Goal: Task Accomplishment & Management: Manage account settings

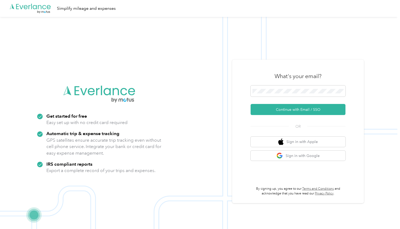
click at [168, 22] on img at bounding box center [199, 131] width 398 height 229
click at [165, 61] on img at bounding box center [199, 131] width 398 height 229
drag, startPoint x: 20, startPoint y: 1, endPoint x: 98, endPoint y: 66, distance: 101.3
click at [98, 66] on img at bounding box center [199, 131] width 398 height 229
click at [284, 108] on button "Continue with Email / SSO" at bounding box center [298, 109] width 95 height 11
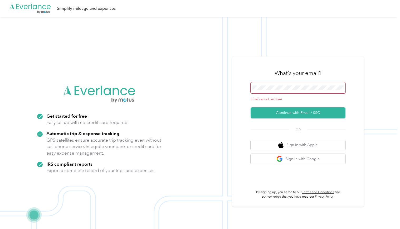
click at [262, 83] on span at bounding box center [298, 87] width 95 height 11
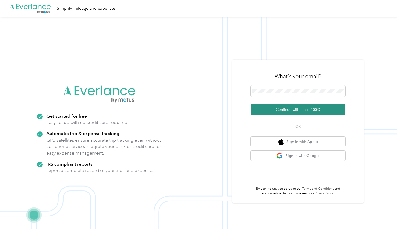
click at [277, 108] on button "Continue with Email / SSO" at bounding box center [298, 109] width 95 height 11
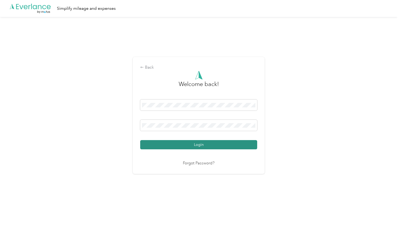
click at [213, 144] on button "Login" at bounding box center [198, 144] width 117 height 9
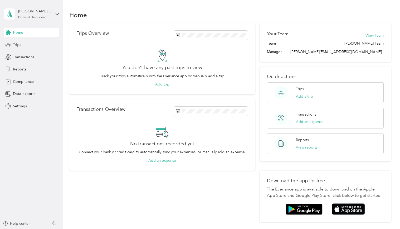
click at [16, 43] on span "Trips" at bounding box center [17, 45] width 8 height 6
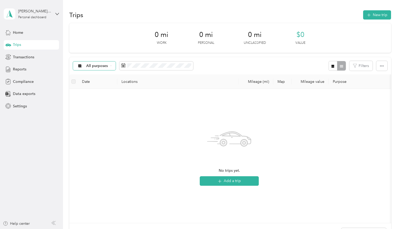
click at [112, 63] on div "All purposes" at bounding box center [94, 65] width 43 height 9
click at [90, 95] on li "Screen" at bounding box center [94, 93] width 42 height 9
click at [164, 160] on div "No trips match this filter. Clear filters" at bounding box center [230, 156] width 312 height 126
click at [128, 119] on div "No trips match this filter. Clear filters" at bounding box center [230, 156] width 312 height 126
click at [374, 13] on button "New trip" at bounding box center [377, 14] width 28 height 9
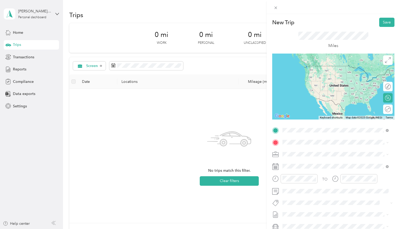
click at [310, 152] on span "8965 North Navajo Road Bayside, Wisconsin 53217, United States" at bounding box center [319, 149] width 53 height 5
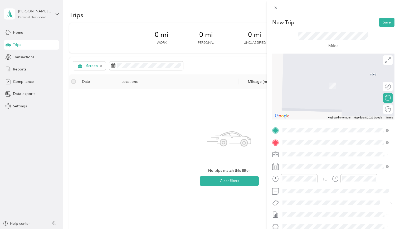
click at [302, 163] on span "150 Innovation Drive Elk Grove Village, Illinois 60007, United States" at bounding box center [319, 161] width 53 height 5
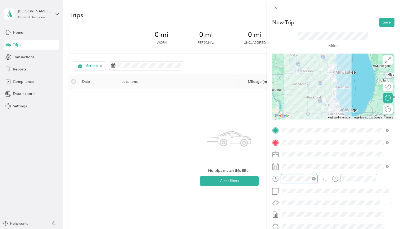
scroll to position [386, 0]
click at [287, 126] on div "07" at bounding box center [288, 128] width 13 height 7
click at [287, 128] on div "07" at bounding box center [288, 128] width 13 height 7
click at [302, 107] on div "45" at bounding box center [303, 107] width 13 height 7
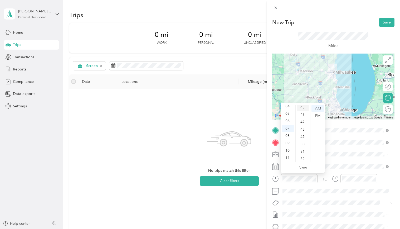
scroll to position [332, 0]
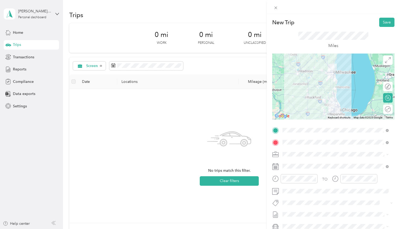
click at [247, 207] on div "New Trip Save This trip cannot be edited because it is either under review, app…" at bounding box center [200, 114] width 400 height 229
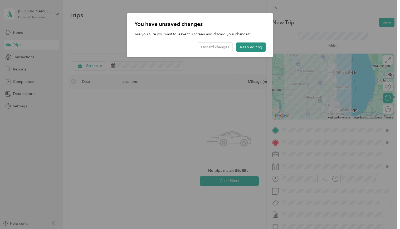
click at [251, 46] on button "Keep editing" at bounding box center [252, 46] width 30 height 9
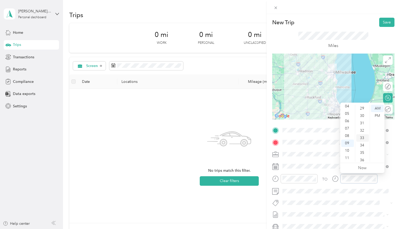
scroll to position [201, 0]
click at [362, 128] on div "30" at bounding box center [362, 128] width 13 height 7
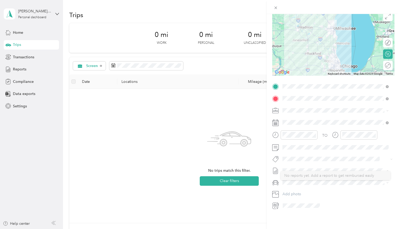
scroll to position [48, 0]
click at [276, 119] on icon at bounding box center [275, 122] width 7 height 7
click at [295, 147] on icon at bounding box center [296, 148] width 3 height 5
click at [299, 199] on div "29" at bounding box center [300, 199] width 7 height 7
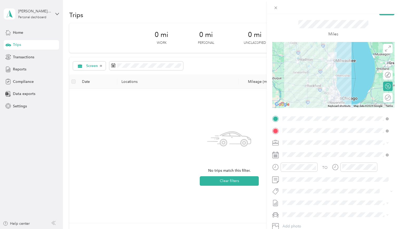
scroll to position [0, 0]
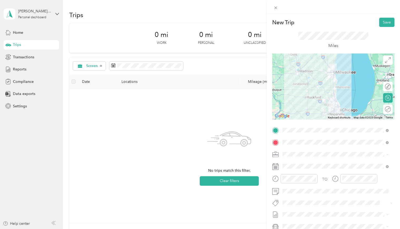
click at [388, 155] on icon at bounding box center [388, 154] width 2 height 2
click at [100, 152] on div "New Trip Save This trip cannot be edited because it is either under review, app…" at bounding box center [200, 114] width 400 height 229
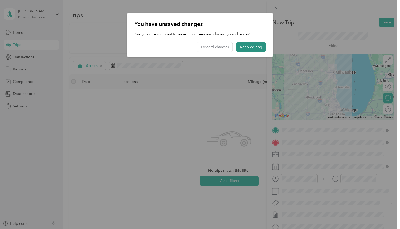
click at [248, 45] on button "Keep editing" at bounding box center [252, 46] width 30 height 9
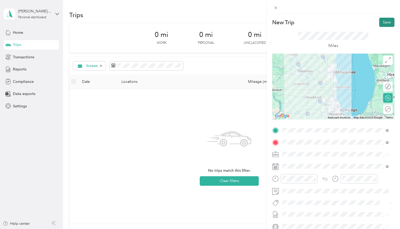
click at [383, 20] on button "Save" at bounding box center [386, 22] width 15 height 9
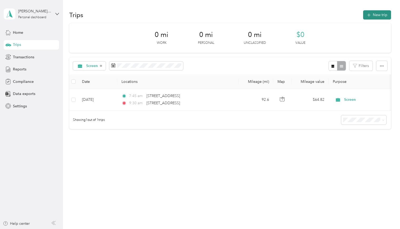
click at [378, 15] on button "New trip" at bounding box center [377, 14] width 28 height 9
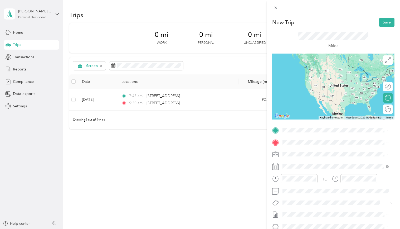
click at [304, 151] on span "150 Innovation Drive Elk Grove Village, Illinois 60007, United States" at bounding box center [319, 148] width 53 height 5
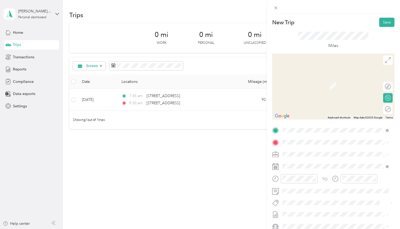
click at [312, 162] on span "8965 North Navajo Road Bayside, Wisconsin 53217, United States" at bounding box center [319, 161] width 53 height 5
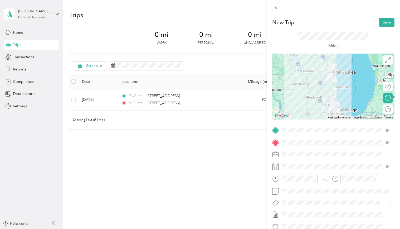
click at [277, 166] on icon at bounding box center [275, 166] width 7 height 7
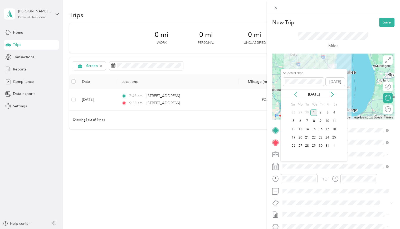
click at [294, 94] on icon at bounding box center [295, 94] width 5 height 5
click at [300, 145] on div "29" at bounding box center [300, 146] width 7 height 7
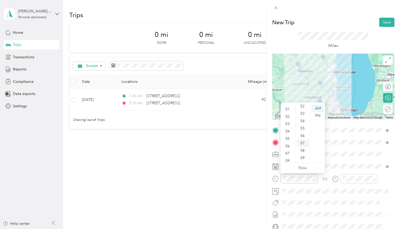
scroll to position [5, 0]
click at [287, 118] on div "02" at bounding box center [288, 117] width 13 height 7
click at [303, 153] on div "30" at bounding box center [303, 154] width 13 height 7
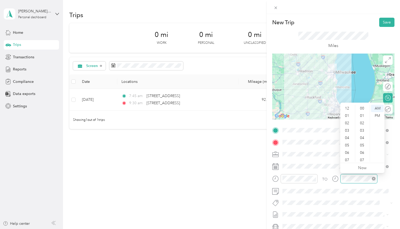
scroll to position [386, 0]
click at [347, 108] on div "04" at bounding box center [347, 106] width 13 height 7
click at [361, 108] on div "00" at bounding box center [362, 108] width 13 height 7
click at [379, 115] on div "PM" at bounding box center [377, 115] width 13 height 7
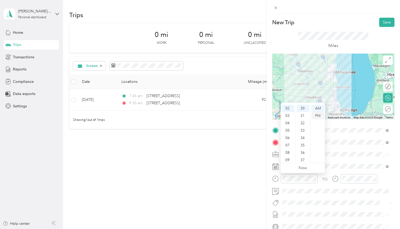
click at [319, 116] on div "PM" at bounding box center [318, 115] width 13 height 7
click at [329, 194] on span at bounding box center [338, 191] width 114 height 8
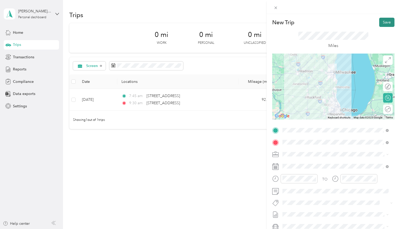
click at [382, 21] on button "Save" at bounding box center [386, 22] width 15 height 9
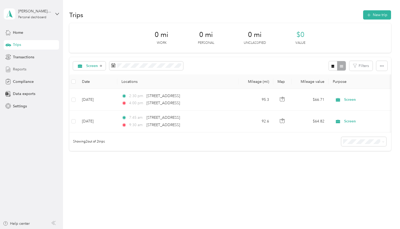
click at [15, 66] on div "Reports" at bounding box center [31, 69] width 55 height 9
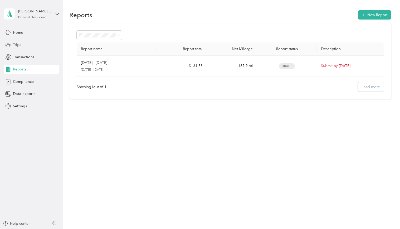
click at [20, 44] on span "Trips" at bounding box center [17, 45] width 8 height 6
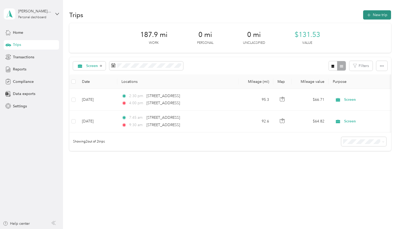
click at [381, 14] on button "New trip" at bounding box center [377, 14] width 28 height 9
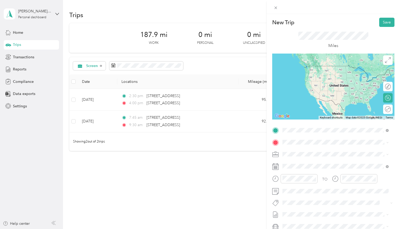
click at [297, 151] on span "8965 North Navajo Road Bayside, Wisconsin 53217, United States" at bounding box center [319, 149] width 53 height 5
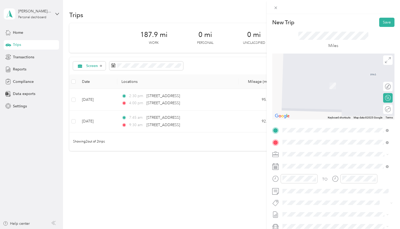
click at [313, 163] on span "150 Innovation Drive Elk Grove Village, Illinois 60007, United States" at bounding box center [319, 161] width 53 height 5
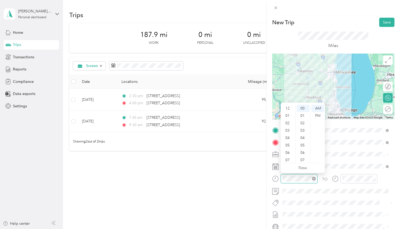
scroll to position [32, 0]
click at [287, 128] on div "07" at bounding box center [288, 128] width 13 height 7
click at [302, 143] on div "30" at bounding box center [303, 145] width 13 height 7
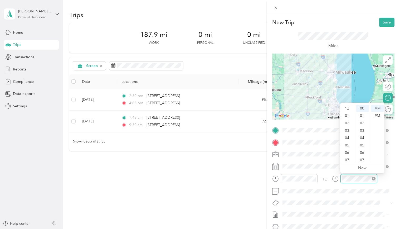
scroll to position [32, 0]
click at [347, 144] on div "09" at bounding box center [347, 142] width 13 height 7
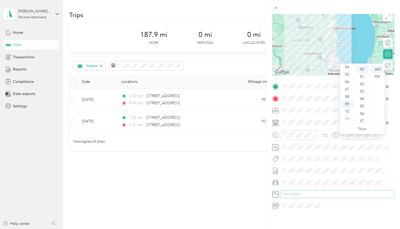
scroll to position [0, 0]
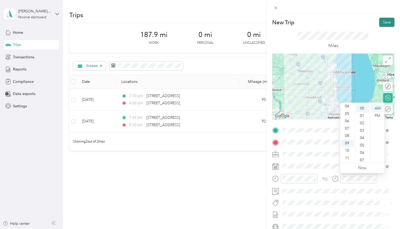
click at [385, 22] on button "Save" at bounding box center [386, 22] width 15 height 9
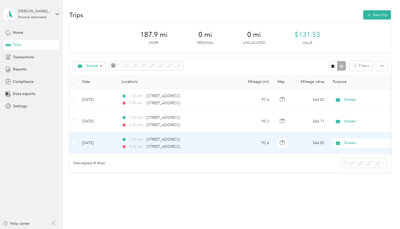
click at [92, 141] on td "Sep 29, 2025" at bounding box center [98, 143] width 40 height 22
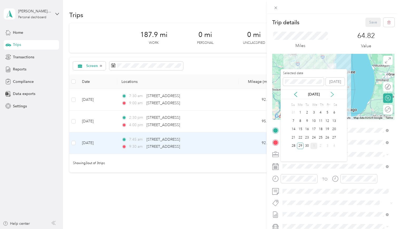
click at [331, 93] on icon at bounding box center [332, 94] width 5 height 5
click at [314, 111] on div "1" at bounding box center [314, 112] width 7 height 7
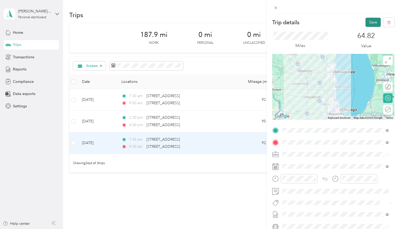
click at [369, 22] on button "Save" at bounding box center [373, 22] width 15 height 9
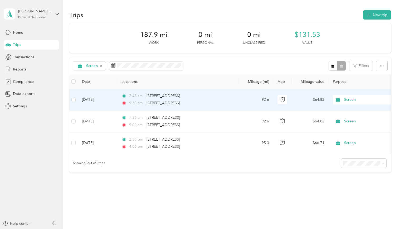
click at [100, 99] on td "Oct 1, 2025" at bounding box center [98, 100] width 40 height 22
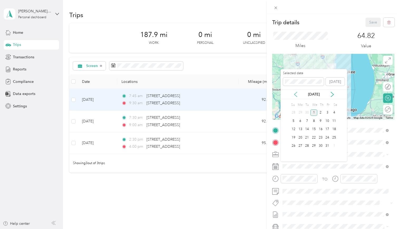
click at [295, 93] on icon at bounding box center [296, 94] width 3 height 5
click at [301, 147] on div "29" at bounding box center [300, 146] width 7 height 7
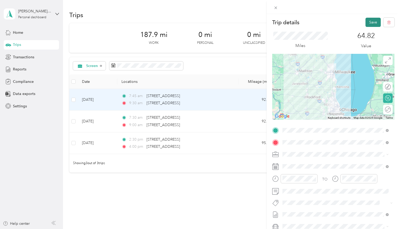
click at [367, 24] on button "Save" at bounding box center [373, 22] width 15 height 9
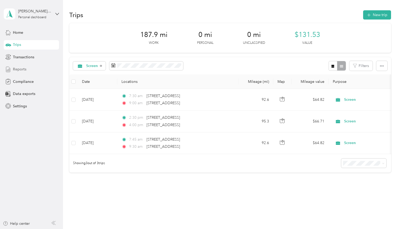
click at [20, 67] on span "Reports" at bounding box center [19, 69] width 13 height 6
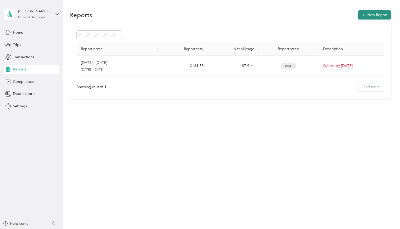
click at [378, 13] on button "New Report" at bounding box center [374, 14] width 33 height 9
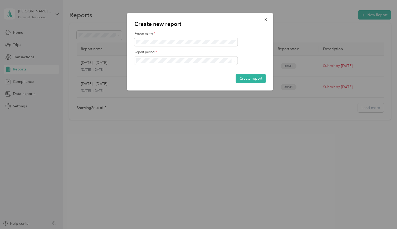
click at [154, 80] on div "Create report" at bounding box center [200, 78] width 132 height 9
click at [236, 61] on span at bounding box center [185, 60] width 103 height 8
click at [215, 83] on div "Create report" at bounding box center [200, 78] width 132 height 9
click at [233, 57] on span at bounding box center [185, 60] width 103 height 8
click at [232, 60] on span at bounding box center [234, 61] width 4 height 4
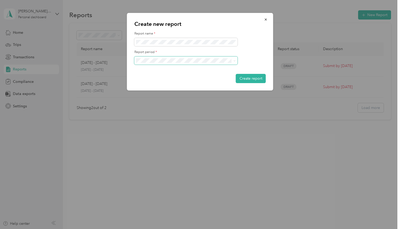
click at [235, 62] on span at bounding box center [235, 60] width 2 height 4
click at [200, 83] on div "Create new report Report name * Report period * Create report" at bounding box center [200, 52] width 146 height 78
click at [267, 19] on icon "button" at bounding box center [266, 20] width 4 height 4
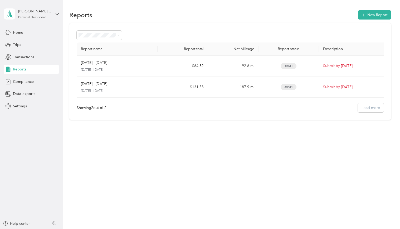
click at [194, 155] on div "Reports New Report Report name Report total Net Mileage Report status Descripti…" at bounding box center [230, 114] width 335 height 229
click at [170, 24] on div "Report name Report total Net Mileage Report status Description Oct 1 - 31, 2025…" at bounding box center [230, 71] width 322 height 97
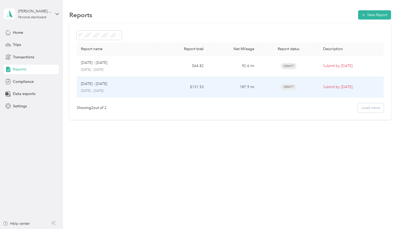
click at [134, 83] on div "Sep 1 - 30, 2025" at bounding box center [117, 84] width 72 height 6
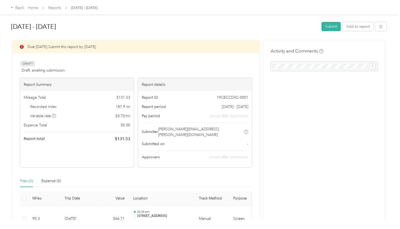
click at [344, 116] on div "Activity and Comments" at bounding box center [324, 157] width 122 height 235
click at [17, 6] on div "Back" at bounding box center [18, 8] width 14 height 6
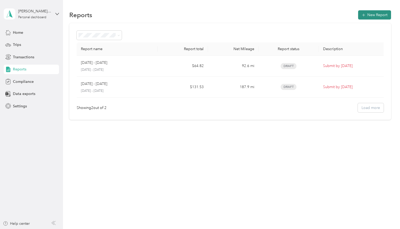
click at [372, 13] on button "New Report" at bounding box center [374, 14] width 33 height 9
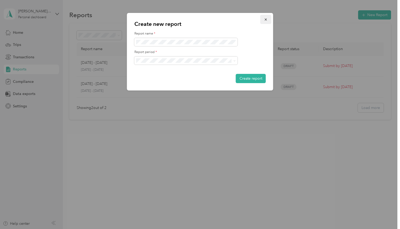
click at [266, 20] on icon "button" at bounding box center [266, 20] width 4 height 4
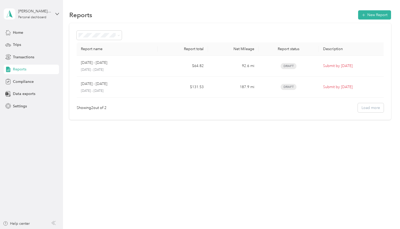
click at [200, 214] on div "Reports New Report Report name Report total Net Mileage Report status Descripti…" at bounding box center [230, 114] width 335 height 229
click at [21, 57] on span "Transactions" at bounding box center [23, 57] width 21 height 6
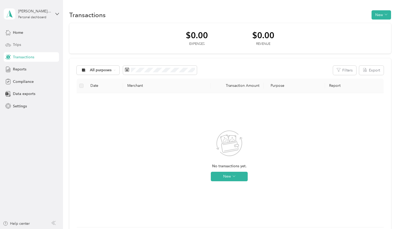
click at [17, 41] on div "Trips" at bounding box center [31, 44] width 55 height 9
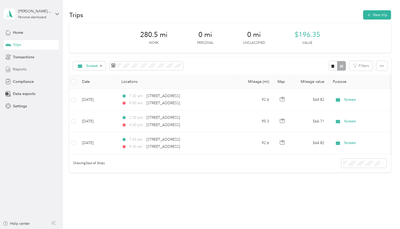
click at [17, 70] on span "Reports" at bounding box center [19, 69] width 13 height 6
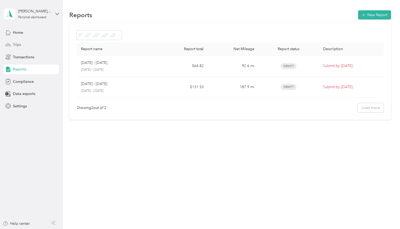
click at [16, 42] on div "Trips" at bounding box center [31, 44] width 55 height 9
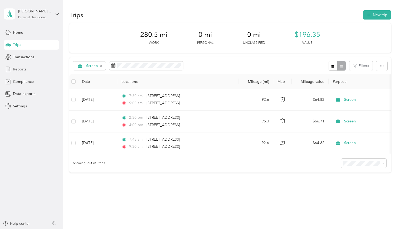
click at [22, 71] on span "Reports" at bounding box center [19, 69] width 13 height 6
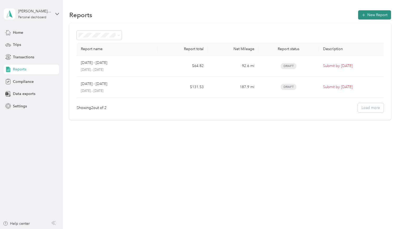
click at [381, 14] on button "New Report" at bounding box center [374, 14] width 33 height 9
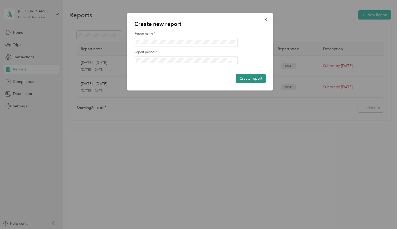
click at [251, 77] on button "Create report" at bounding box center [251, 78] width 30 height 9
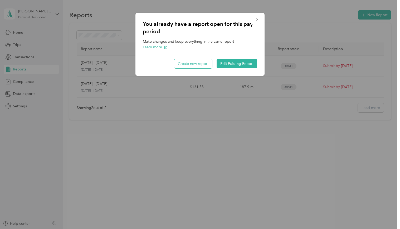
click at [197, 62] on button "Create new report" at bounding box center [193, 63] width 38 height 9
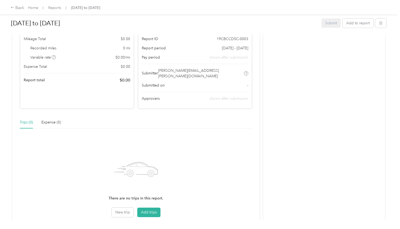
scroll to position [82, 0]
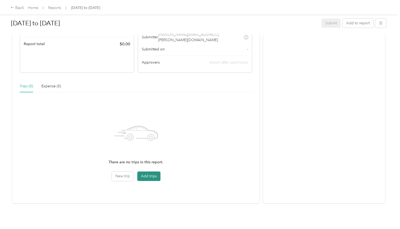
click at [152, 171] on button "Add trips" at bounding box center [148, 175] width 23 height 9
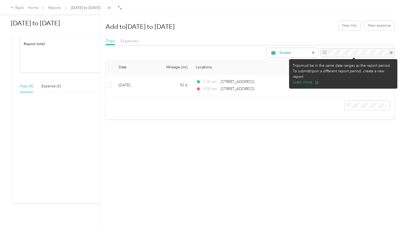
click at [387, 51] on div at bounding box center [358, 52] width 74 height 9
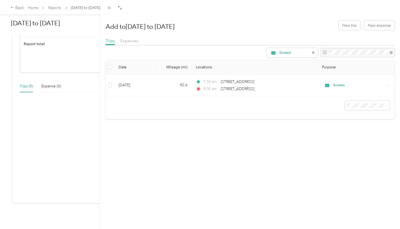
click at [338, 69] on th "Purpose" at bounding box center [356, 67] width 77 height 15
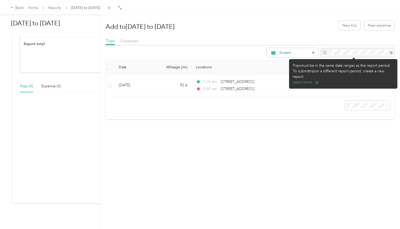
click at [321, 50] on div at bounding box center [358, 52] width 74 height 9
click at [321, 53] on div at bounding box center [358, 52] width 74 height 9
click at [322, 53] on div at bounding box center [358, 52] width 74 height 9
click at [322, 52] on div at bounding box center [358, 52] width 74 height 9
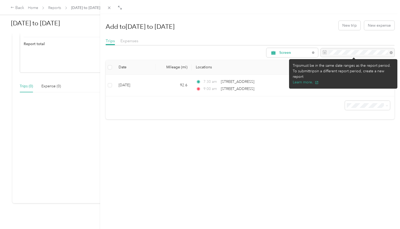
drag, startPoint x: 323, startPoint y: 51, endPoint x: 327, endPoint y: 50, distance: 3.7
click at [324, 51] on div at bounding box center [358, 52] width 74 height 9
click at [334, 49] on div at bounding box center [358, 52] width 74 height 9
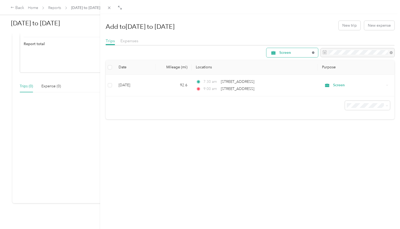
click at [312, 52] on icon at bounding box center [313, 52] width 2 height 2
click at [300, 52] on span "All Purposes" at bounding box center [294, 53] width 31 height 4
click at [281, 80] on span "Screen" at bounding box center [293, 81] width 35 height 6
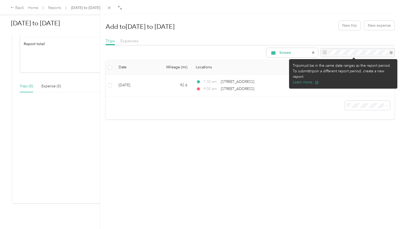
click at [387, 53] on div at bounding box center [358, 52] width 74 height 9
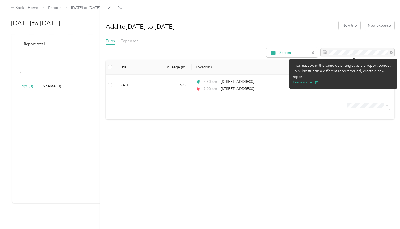
click at [387, 53] on div at bounding box center [358, 52] width 74 height 9
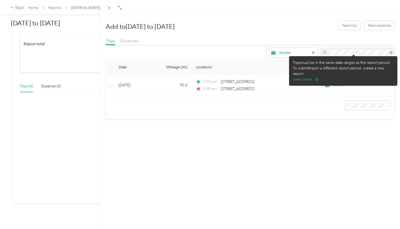
click at [294, 184] on div "Add to Sept 29 to Oct 3rd New trip New expense Trips Expenses Screen Date Milea…" at bounding box center [250, 128] width 300 height 229
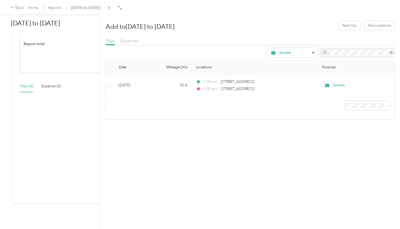
click at [17, 8] on div "Add to Sept 29 to Oct 3rd New trip New expense Trips Expenses Screen Date Milea…" at bounding box center [200, 114] width 400 height 229
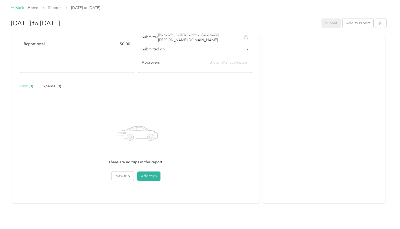
click at [18, 7] on div "Back" at bounding box center [18, 8] width 14 height 6
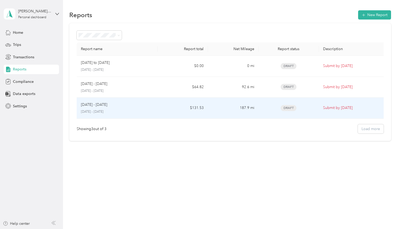
click at [134, 104] on div "Sep 1 - 30, 2025" at bounding box center [117, 105] width 72 height 6
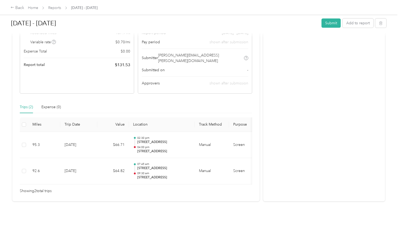
scroll to position [75, 0]
click at [358, 23] on button "Add to report" at bounding box center [358, 22] width 31 height 9
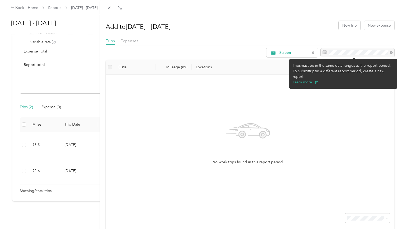
click at [385, 52] on div at bounding box center [358, 52] width 74 height 9
click at [389, 52] on div at bounding box center [358, 52] width 74 height 9
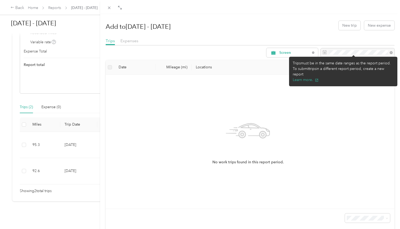
click at [263, 131] on icon at bounding box center [263, 134] width 7 height 7
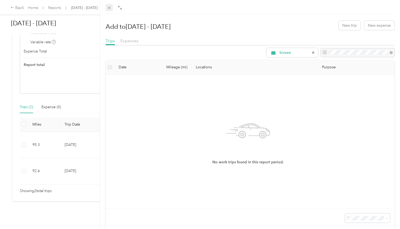
click at [109, 4] on span at bounding box center [109, 7] width 7 height 7
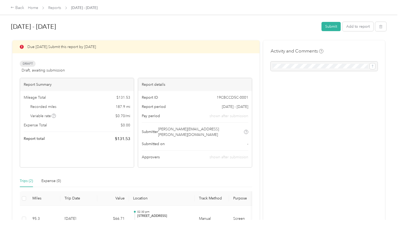
click at [40, 48] on div "Due in 3 days. Submit this report by Oct. 4, 2025" at bounding box center [135, 46] width 247 height 13
click at [13, 8] on icon at bounding box center [13, 8] width 4 height 4
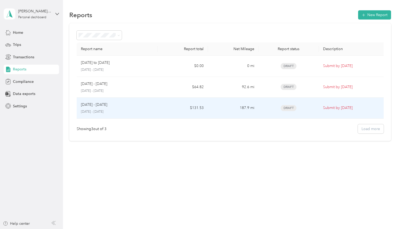
click at [121, 111] on p "September 1 - 30, 2025" at bounding box center [117, 111] width 72 height 5
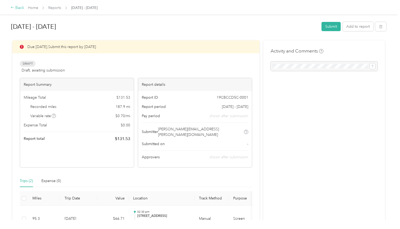
click at [15, 8] on div "Back" at bounding box center [18, 8] width 14 height 6
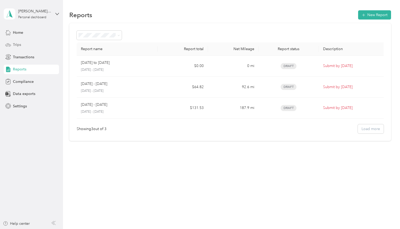
click at [18, 45] on span "Trips" at bounding box center [17, 45] width 8 height 6
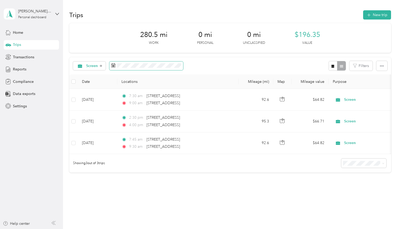
click at [114, 65] on icon at bounding box center [113, 65] width 4 height 4
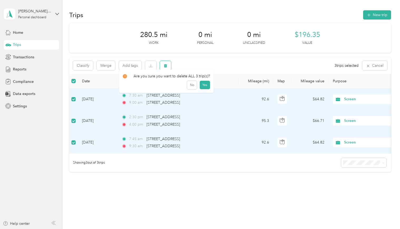
click at [166, 64] on icon "button" at bounding box center [166, 66] width 4 height 4
click at [200, 86] on button "Yes" at bounding box center [205, 87] width 10 height 8
